Goal: Task Accomplishment & Management: Complete application form

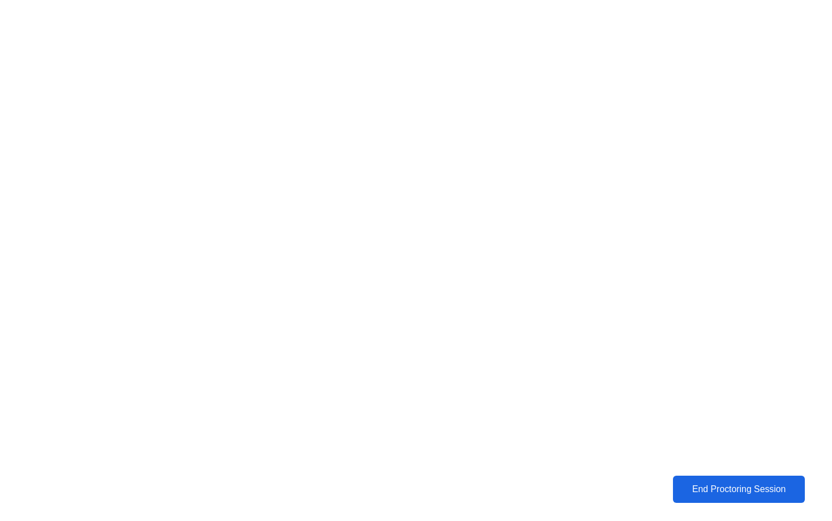
click at [711, 490] on div "End Proctoring Session" at bounding box center [738, 489] width 125 height 10
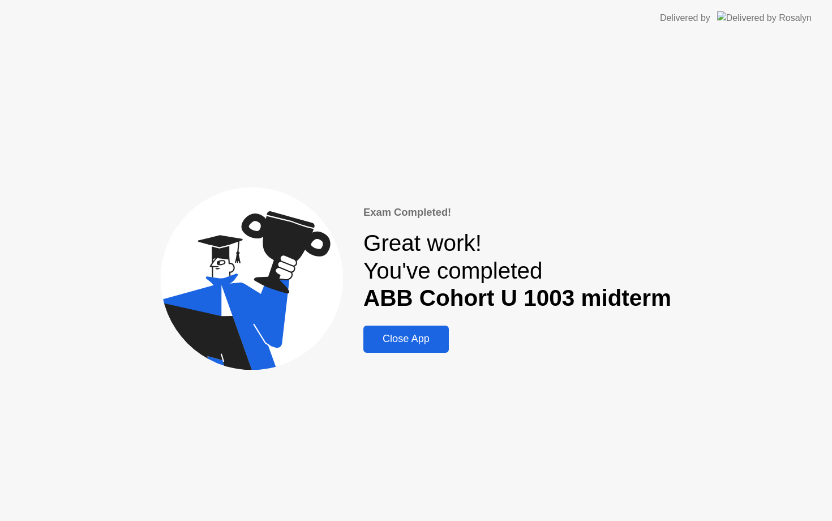
click at [430, 353] on div "Exam Completed! Great work! You've completed ABB Cohort U 1003 midterm Close App" at bounding box center [416, 278] width 832 height 484
click at [428, 335] on div "Close App" at bounding box center [406, 339] width 79 height 12
